Goal: Task Accomplishment & Management: Use online tool/utility

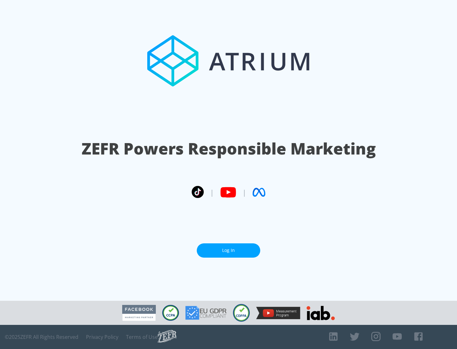
click at [229, 250] on link "Log In" at bounding box center [228, 250] width 63 height 14
